Goal: Entertainment & Leisure: Consume media (video, audio)

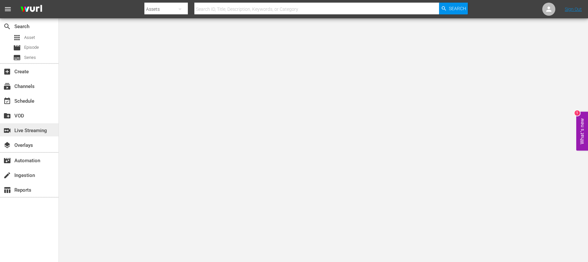
click at [25, 129] on div "switch_video Live Streaming" at bounding box center [18, 129] width 37 height 6
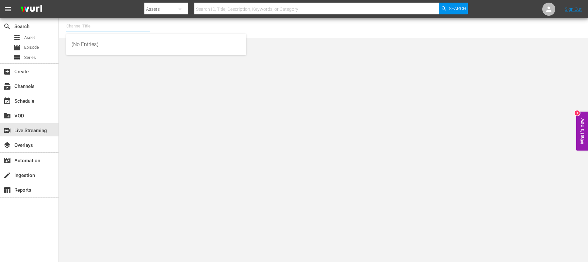
click at [92, 28] on input "text" at bounding box center [108, 26] width 84 height 16
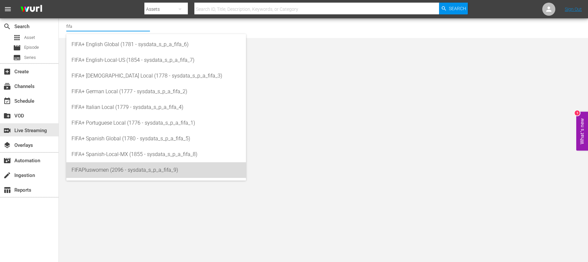
click at [93, 174] on div "FIFAPluswomen (2096 - sysdata_s_p_a_fifa_9)" at bounding box center [156, 170] width 169 height 16
type input "FIFAPluswomen (2096 - sysdata_s_p_a_fifa_9)"
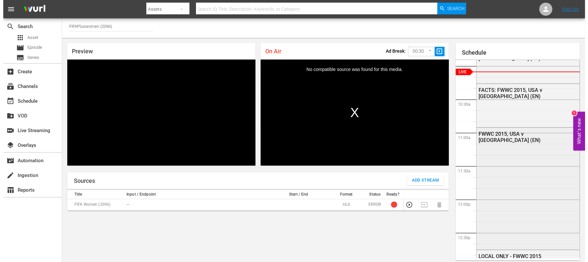
scroll to position [663, 0]
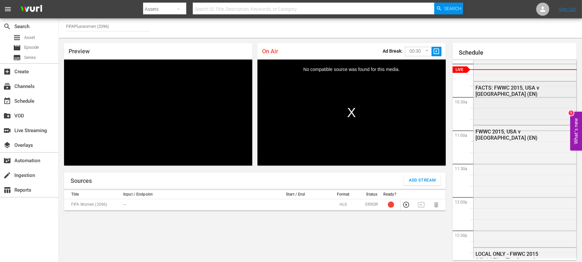
click at [498, 88] on div "FACTS: FWWC 2015, USA v [GEOGRAPHIC_DATA] (EN)" at bounding box center [509, 91] width 69 height 12
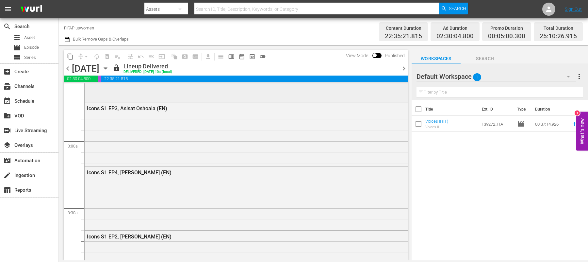
scroll to position [340, 0]
click at [164, 134] on div "Icons S1 EP3, Asisat Oshoala (EN)" at bounding box center [246, 135] width 323 height 62
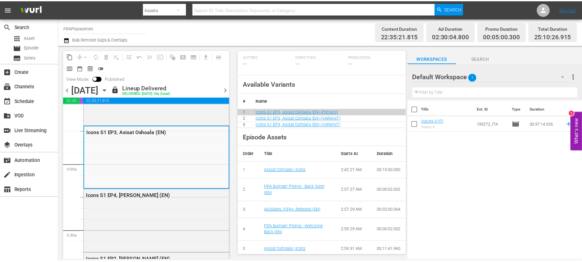
scroll to position [202, 0]
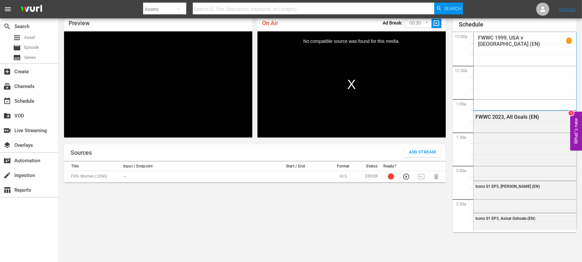
scroll to position [577, 0]
